Goal: Transaction & Acquisition: Purchase product/service

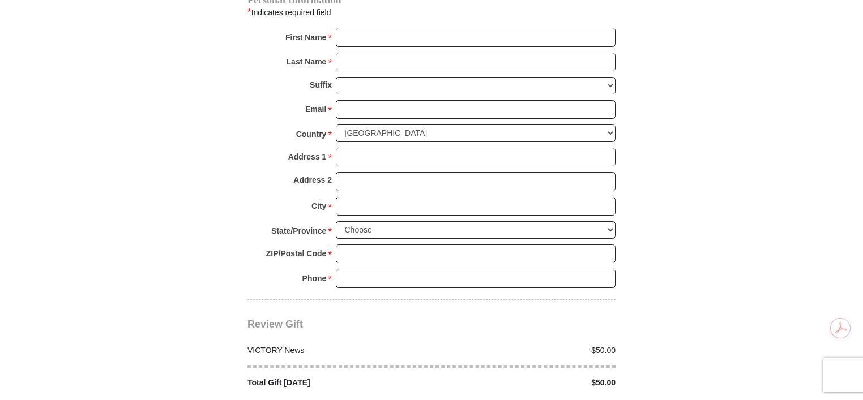
scroll to position [396, 0]
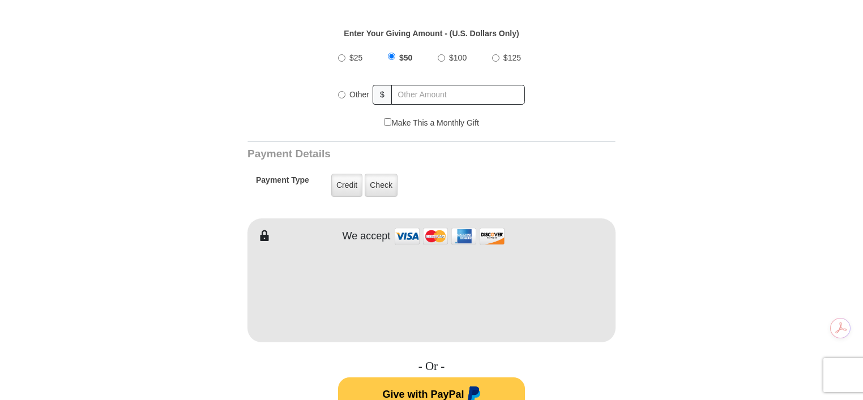
click at [343, 95] on input "Other" at bounding box center [341, 94] width 7 height 7
radio input "true"
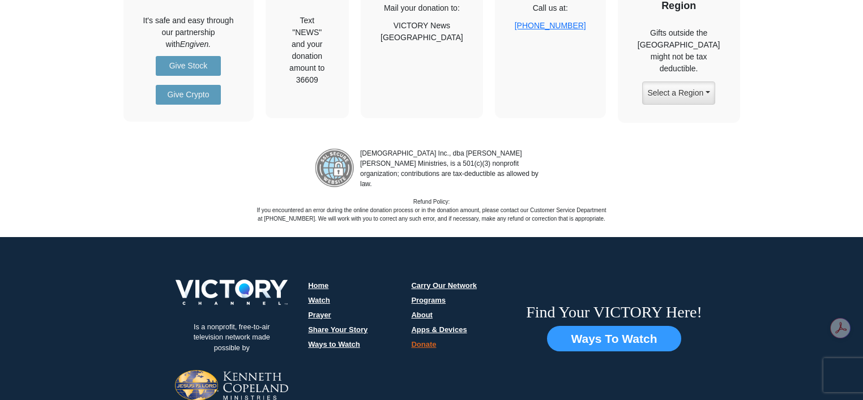
scroll to position [1359, 0]
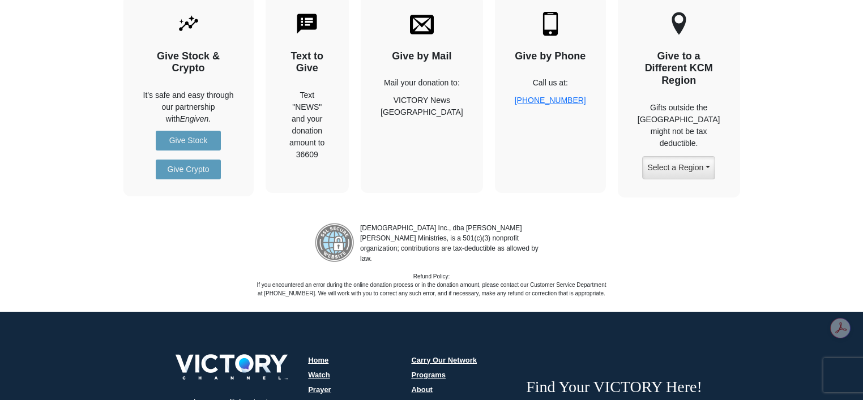
drag, startPoint x: 407, startPoint y: 78, endPoint x: 487, endPoint y: 142, distance: 102.3
click at [483, 142] on div "Give by Mail Mail your donation to: VICTORY News Fort Worth, TX 76192" at bounding box center [422, 94] width 122 height 198
copy div "Mail your donation to: VICTORY News Fort Worth, TX 76192"
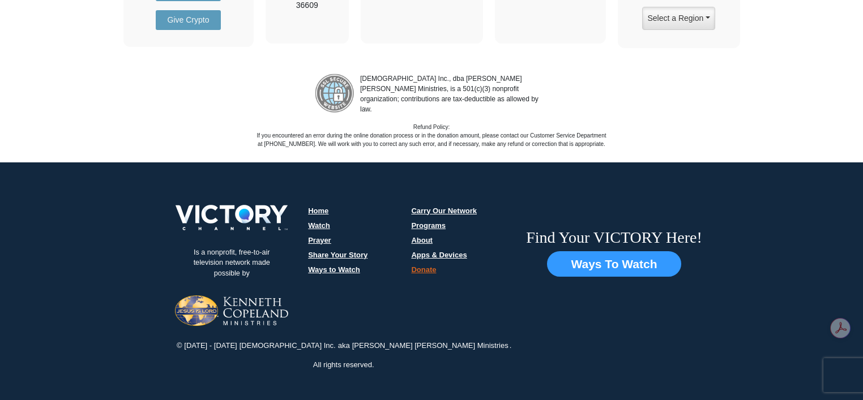
scroll to position [1526, 0]
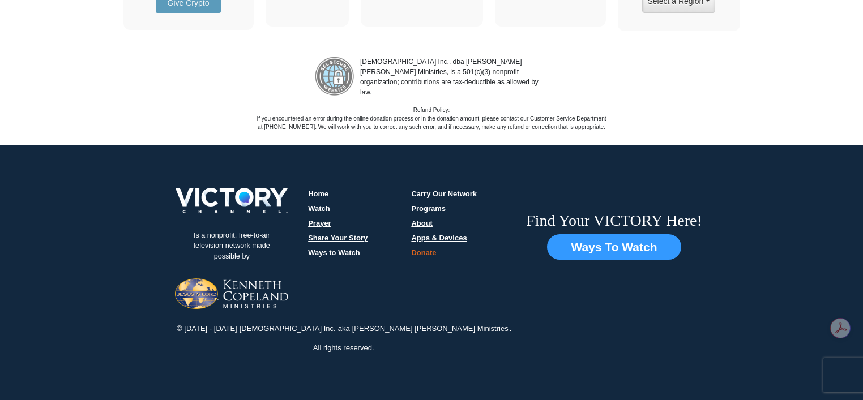
click at [417, 249] on link "Donate" at bounding box center [423, 253] width 25 height 8
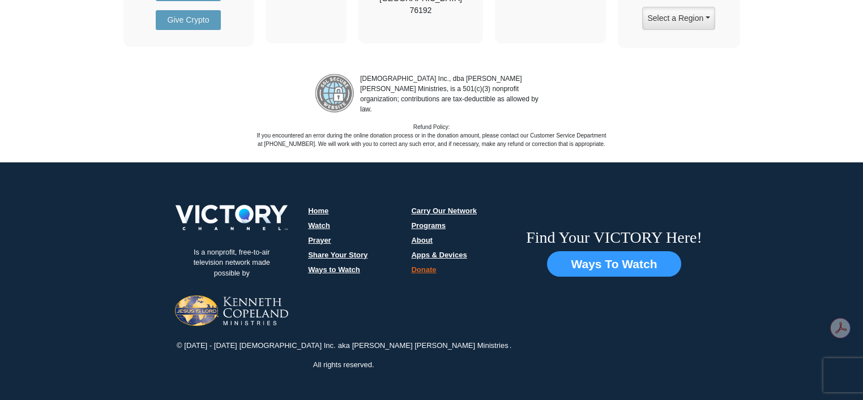
scroll to position [1553, 0]
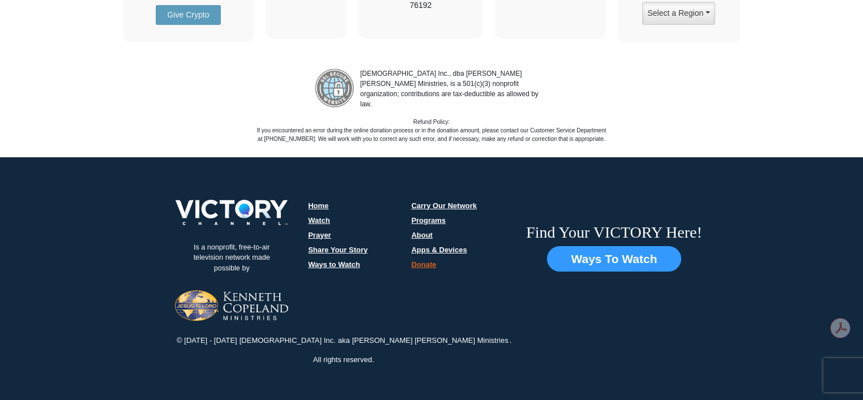
click at [308, 216] on link "Watch" at bounding box center [319, 220] width 22 height 8
